Goal: Information Seeking & Learning: Understand process/instructions

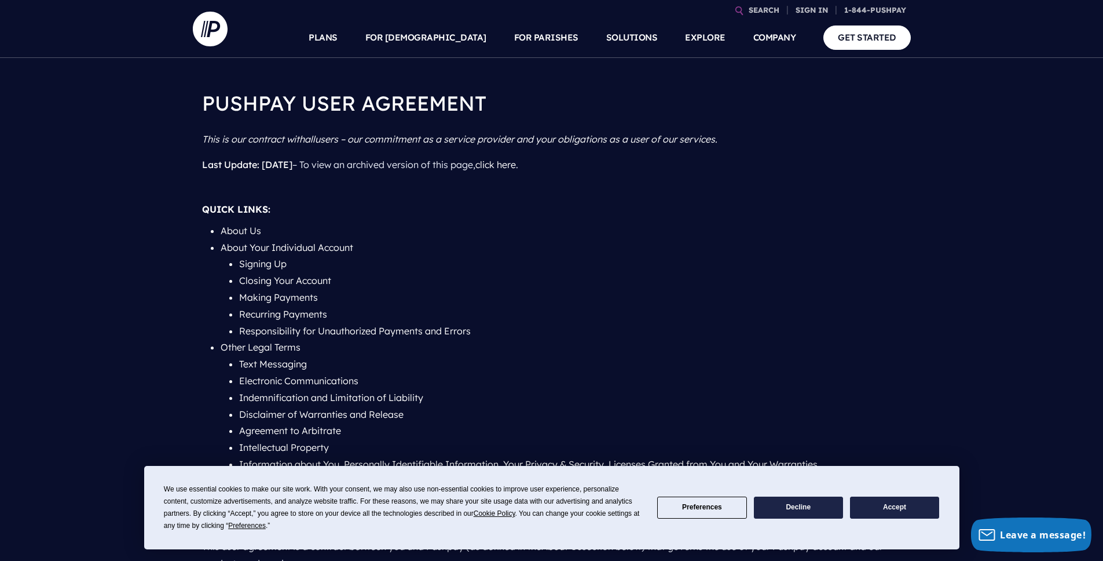
click at [902, 508] on button "Accept" at bounding box center [894, 507] width 89 height 23
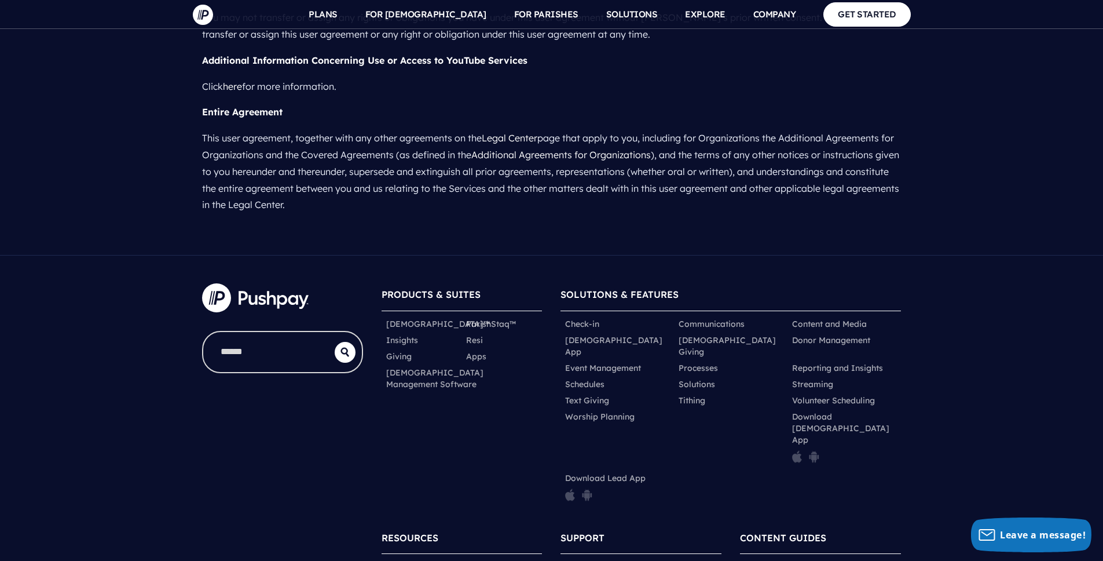
scroll to position [10246, 0]
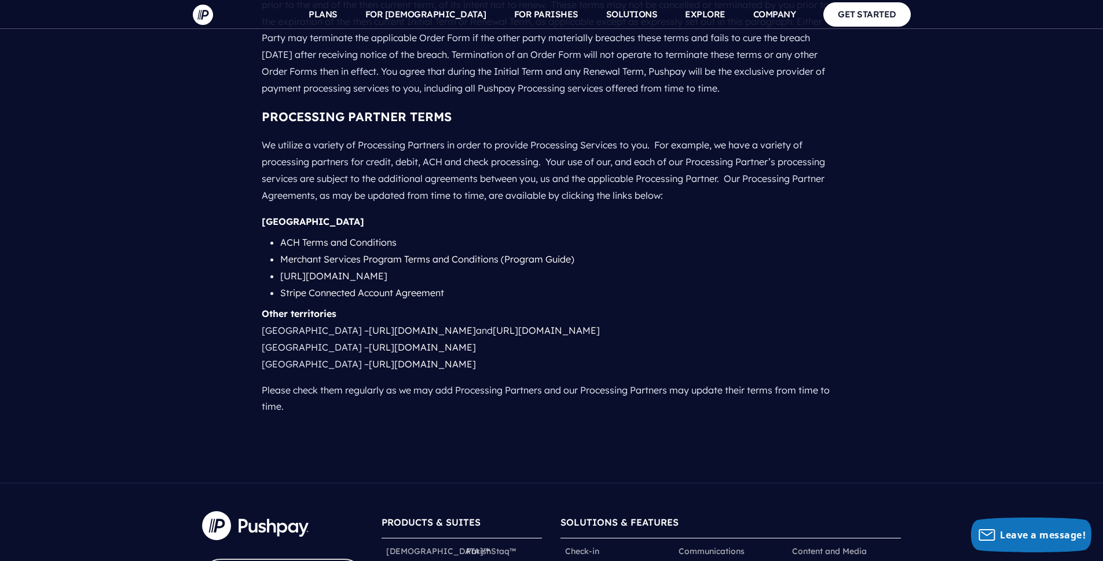
scroll to position [1132, 0]
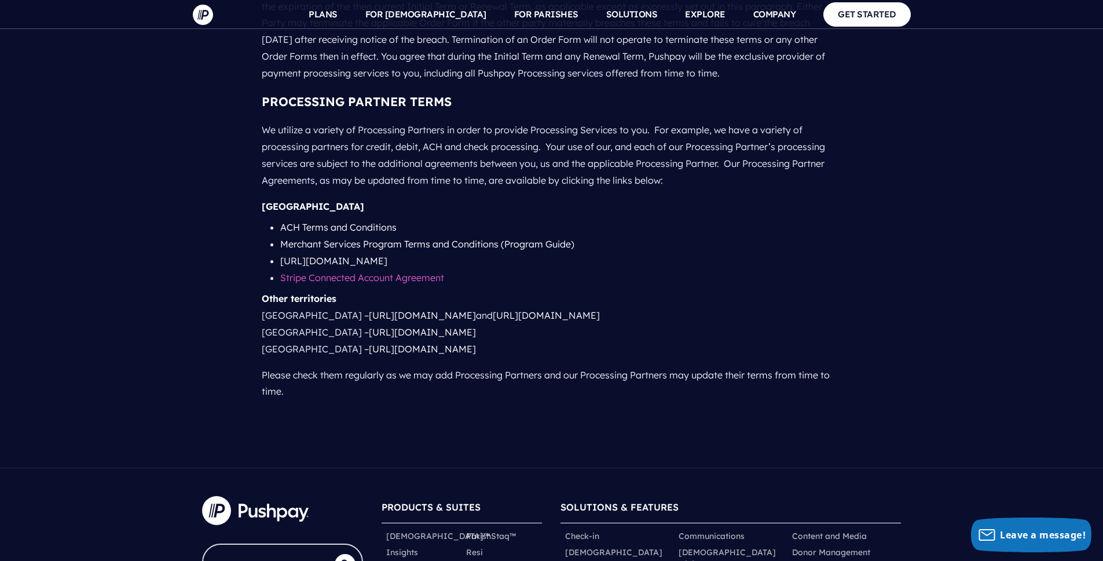
click at [374, 272] on link "Stripe Connected Account Agreement" at bounding box center [362, 278] width 164 height 12
click at [465, 381] on p "Please check them regularly as we may add Processing Partners and our Processin…" at bounding box center [552, 383] width 580 height 43
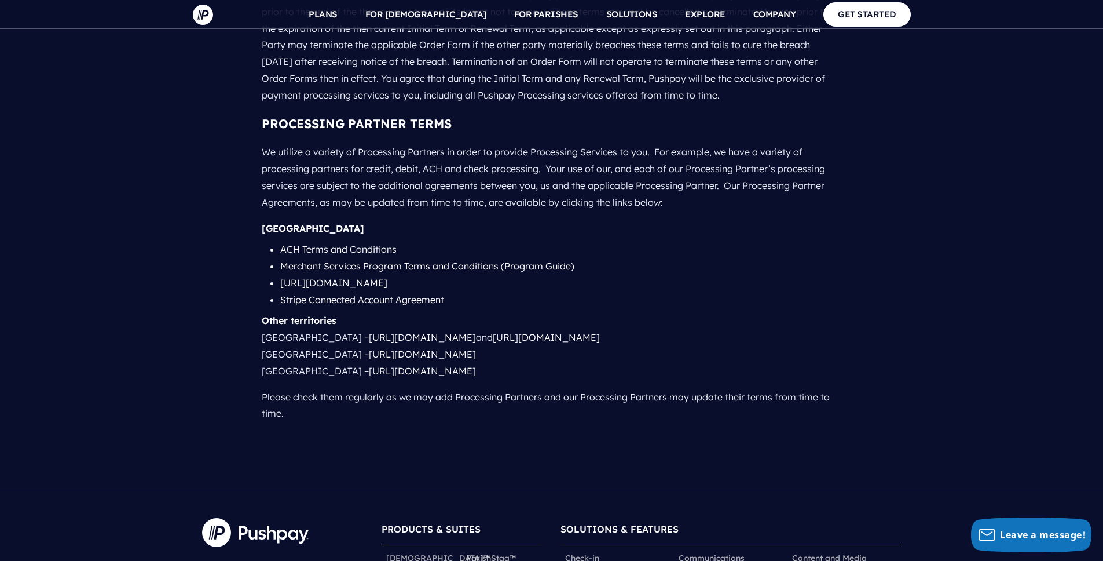
scroll to position [1093, 0]
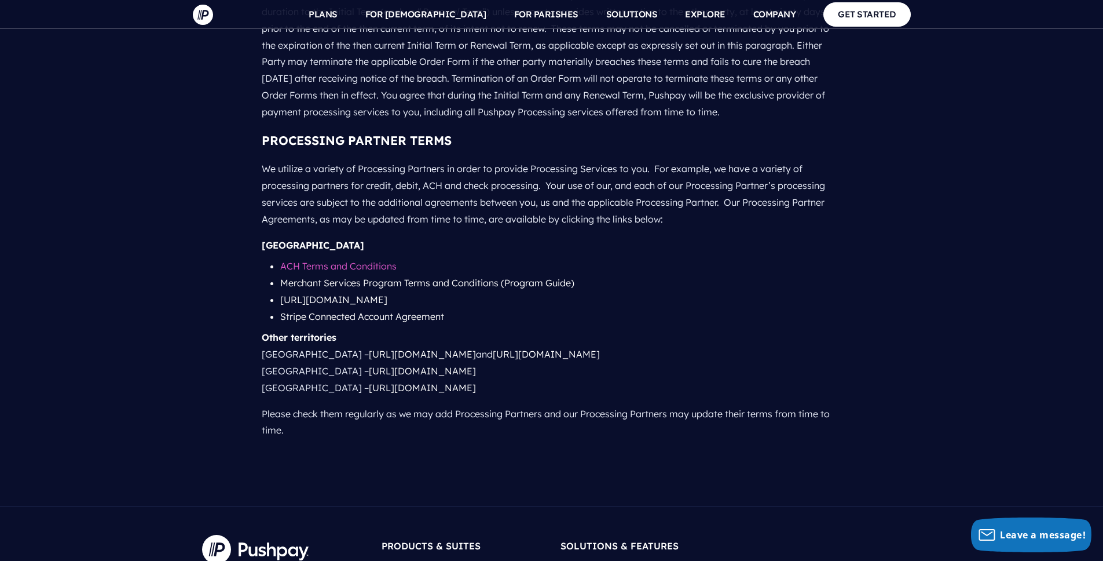
click at [345, 260] on link "ACH Terms and Conditions" at bounding box center [338, 266] width 116 height 12
click at [923, 336] on section at bounding box center [551, 280] width 1103 height 561
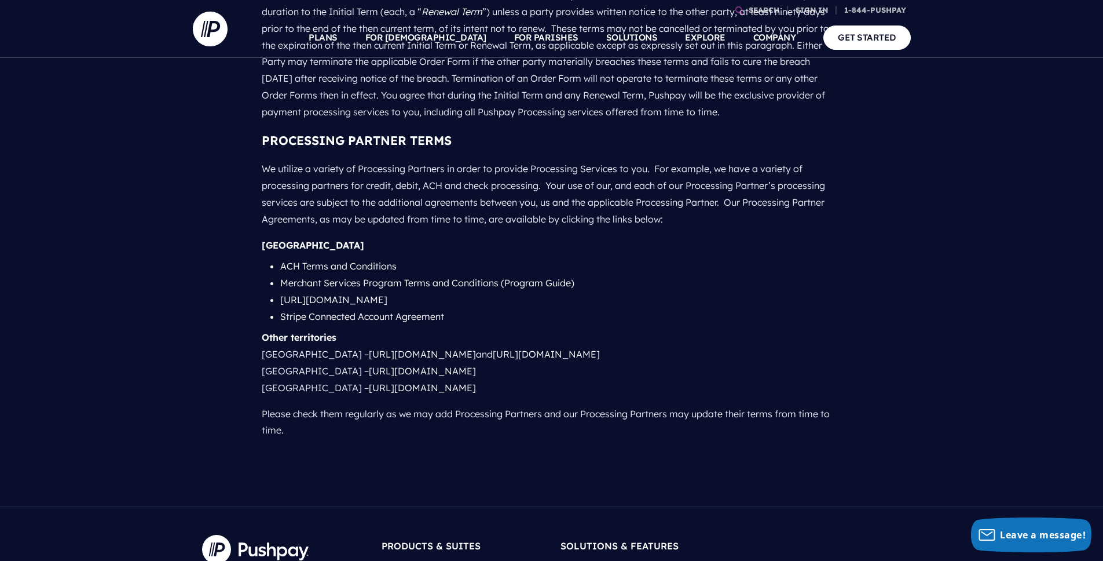
scroll to position [0, 0]
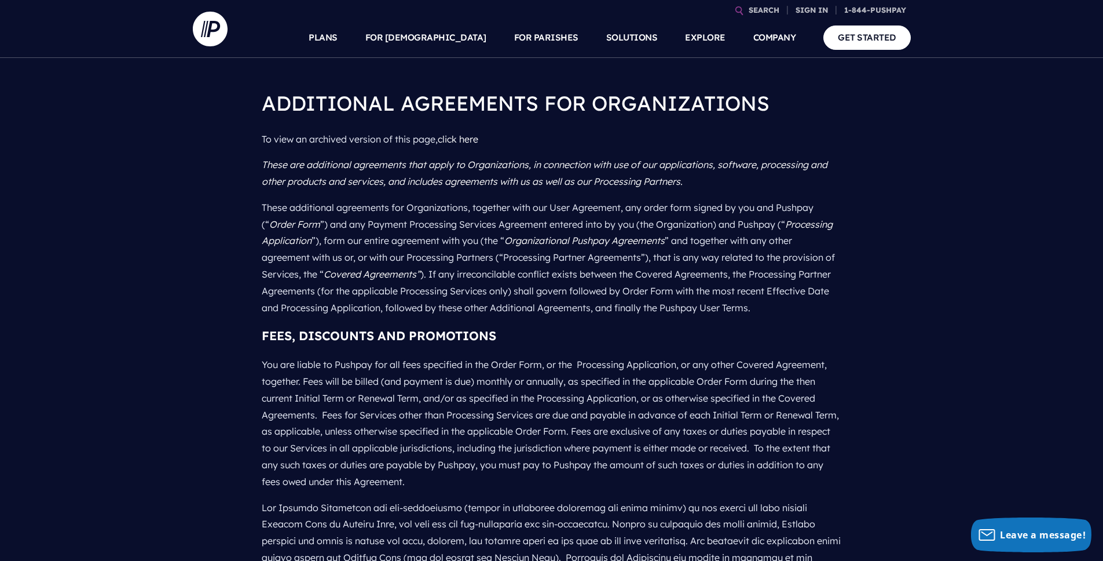
drag, startPoint x: 1032, startPoint y: 283, endPoint x: 1013, endPoint y: 283, distance: 19.1
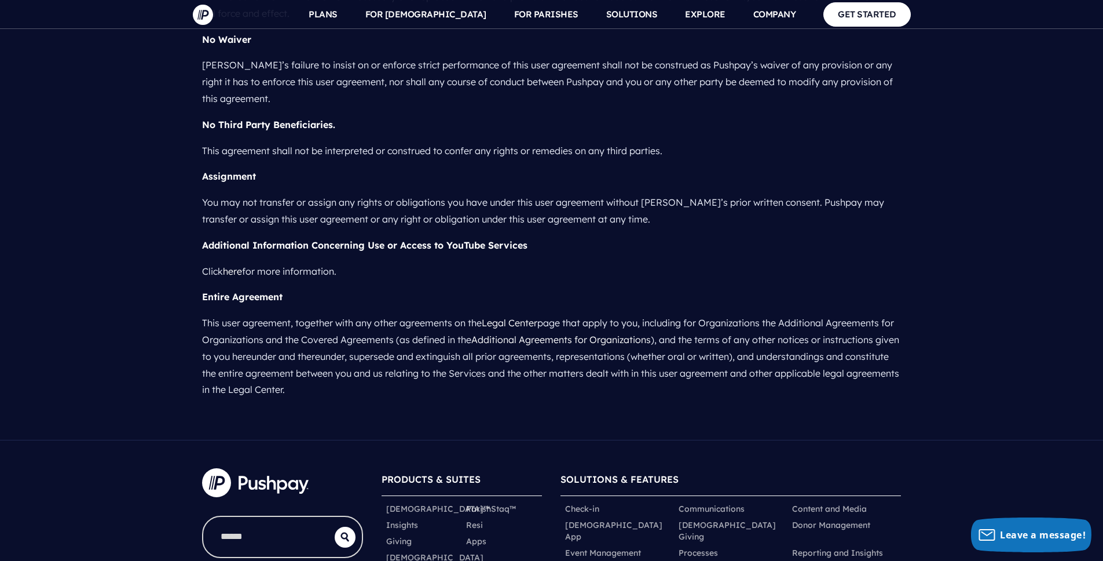
scroll to position [9960, 0]
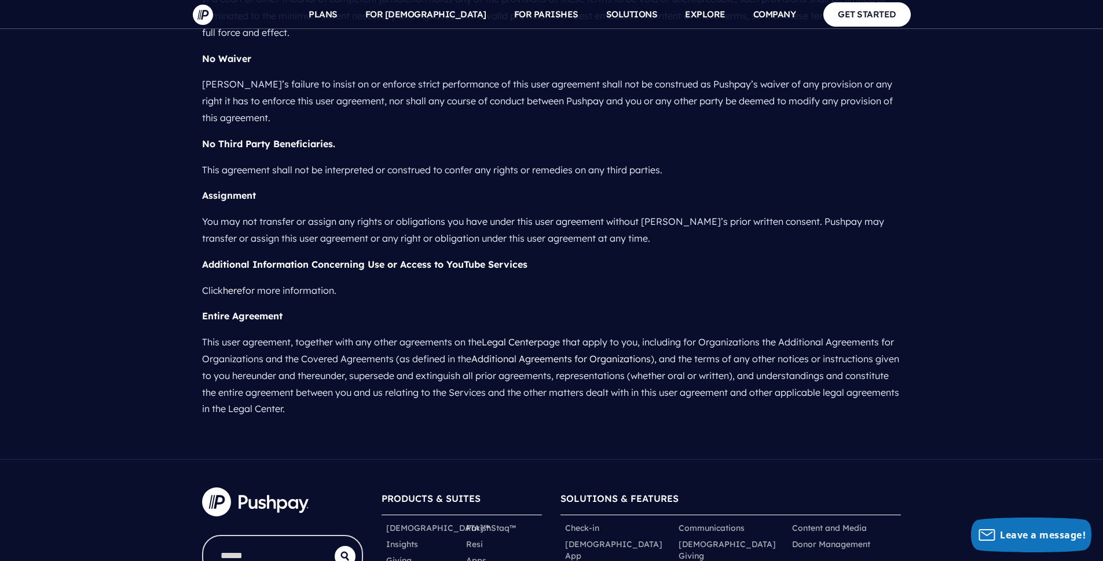
click at [244, 310] on b "Entire Agreement" at bounding box center [242, 316] width 81 height 12
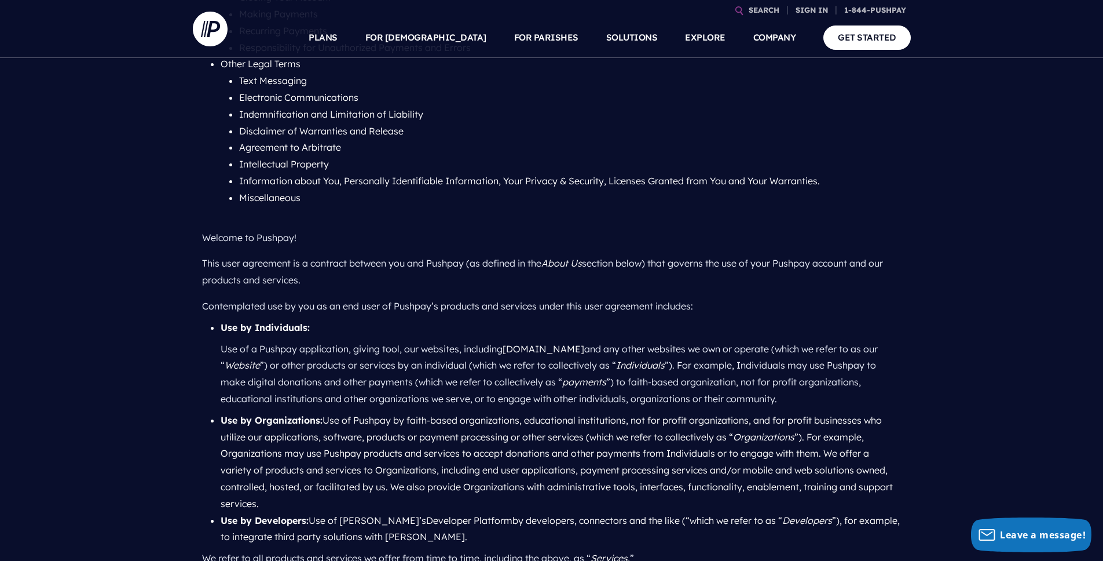
scroll to position [0, 0]
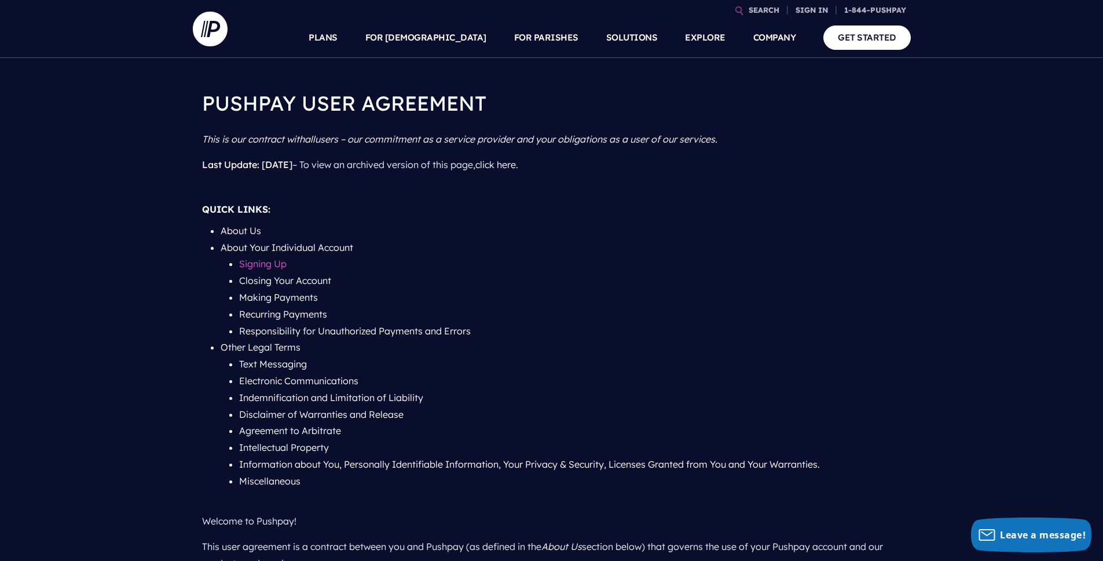
click at [261, 262] on link "Signing Up" at bounding box center [262, 264] width 47 height 12
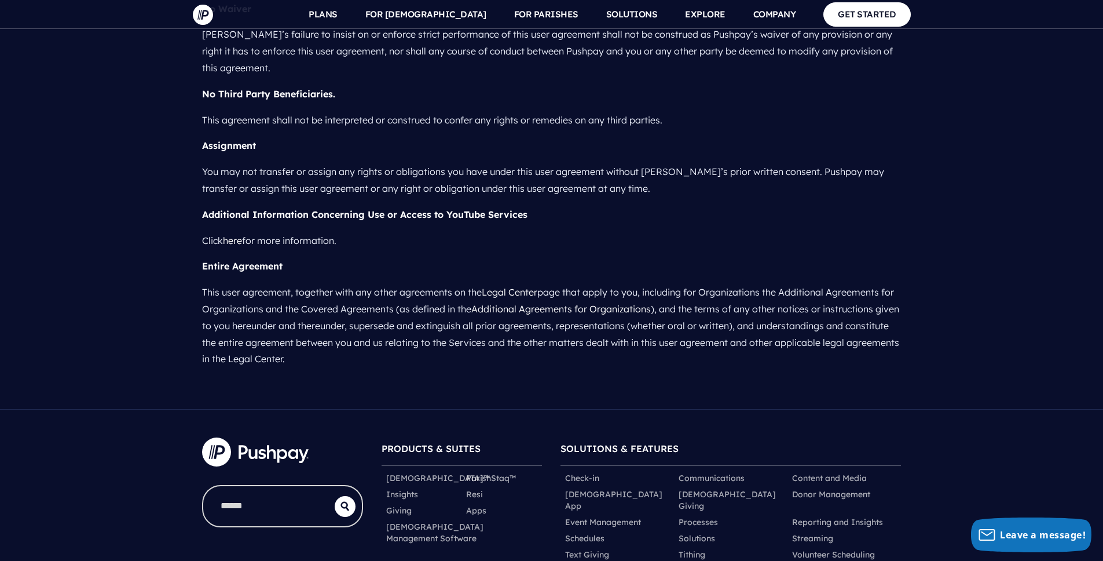
scroll to position [10021, 0]
